Goal: Transaction & Acquisition: Subscribe to service/newsletter

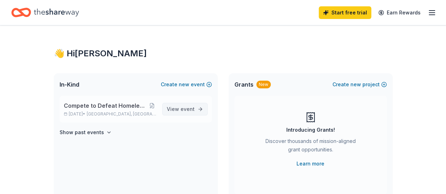
click at [185, 109] on span "event" at bounding box center [188, 109] width 14 height 6
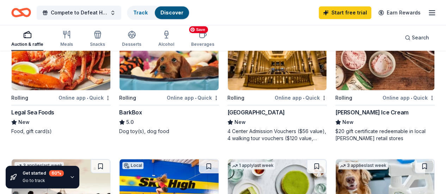
scroll to position [246, 0]
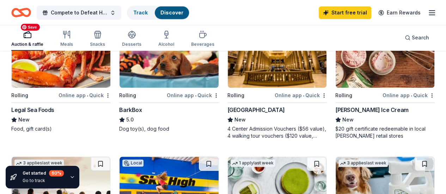
click at [120, 61] on img at bounding box center [169, 54] width 99 height 67
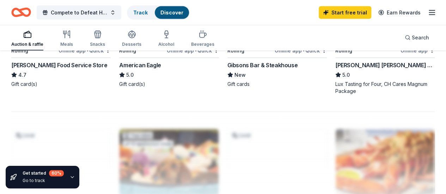
scroll to position [694, 0]
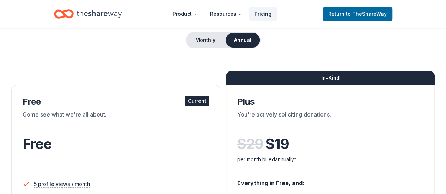
scroll to position [67, 0]
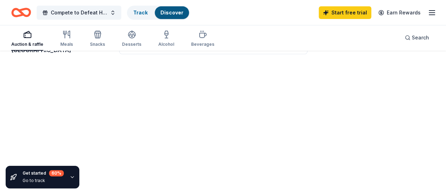
scroll to position [694, 0]
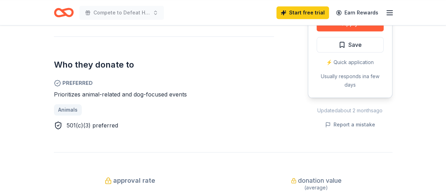
scroll to position [371, 0]
